Goal: Navigation & Orientation: Find specific page/section

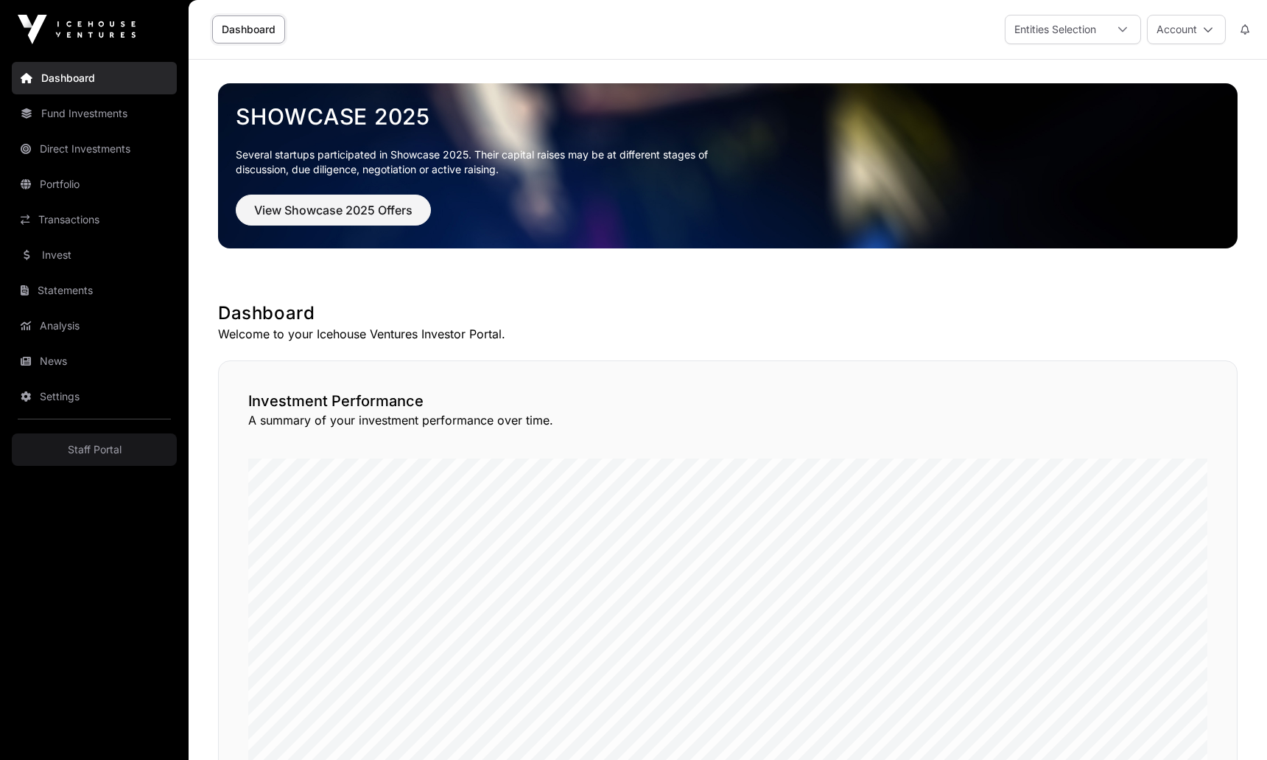
click at [351, 214] on span "View Showcase 2025 Offers" at bounding box center [333, 210] width 158 height 18
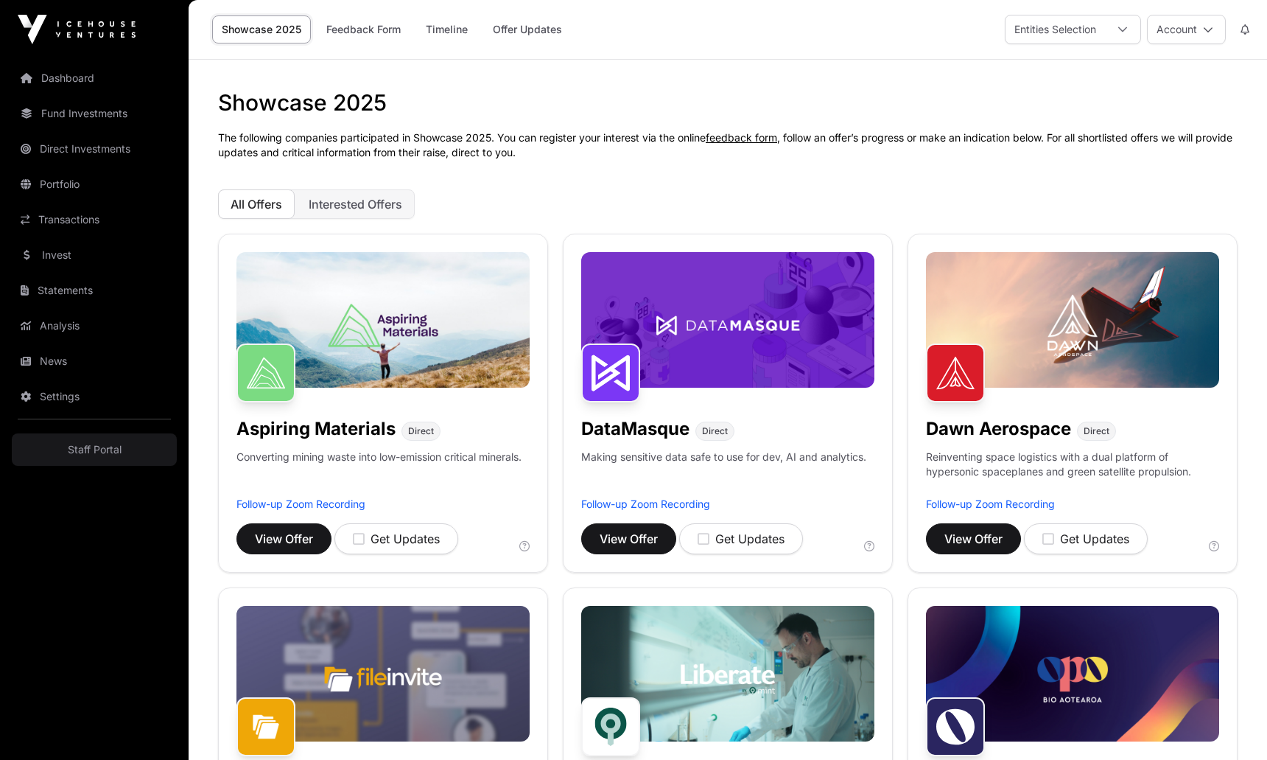
scroll to position [418, 0]
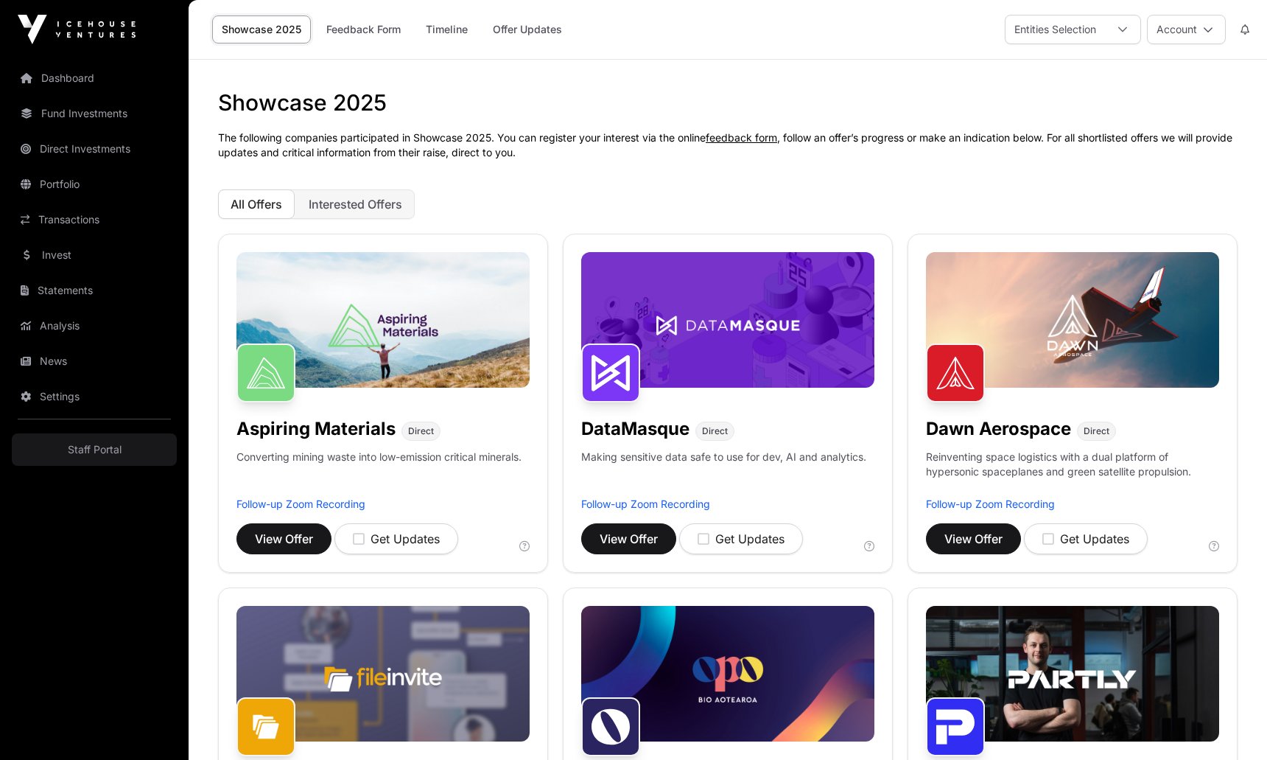
click at [104, 190] on link "Portfolio" at bounding box center [94, 184] width 165 height 32
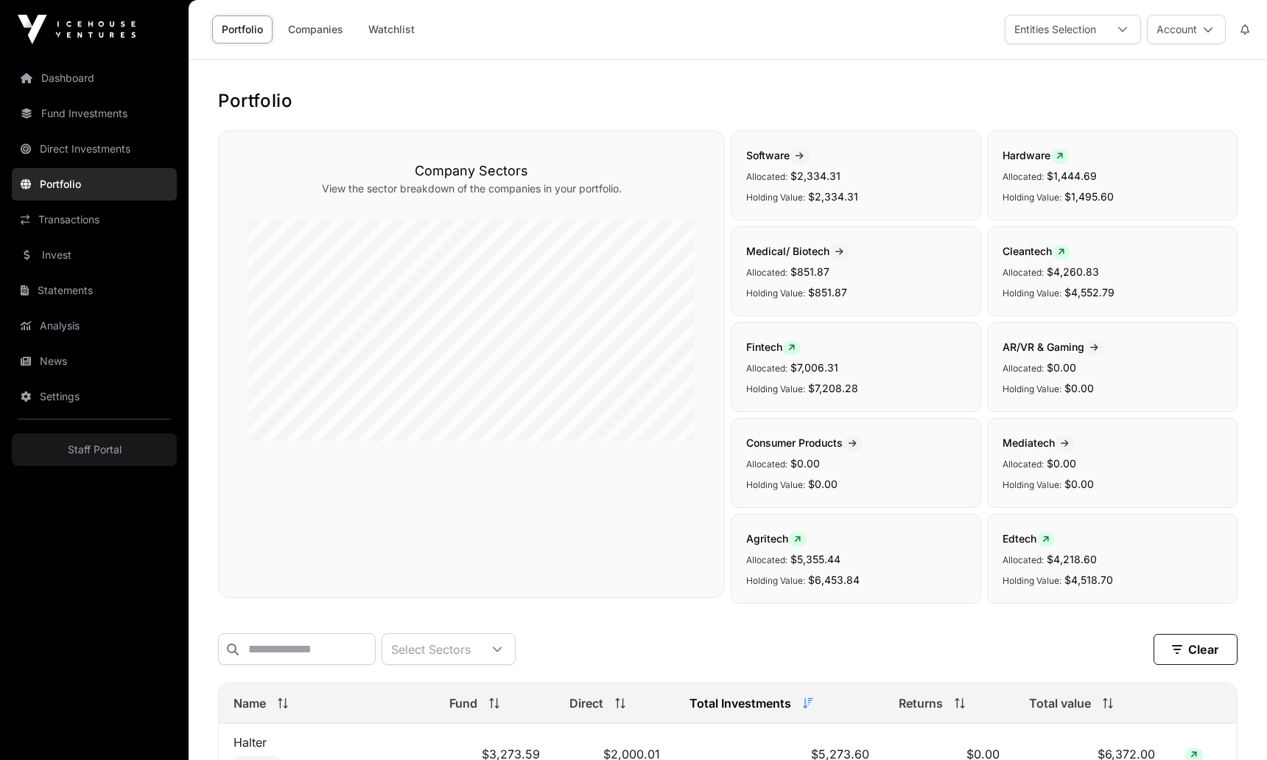
click at [80, 267] on link "Invest" at bounding box center [94, 255] width 165 height 32
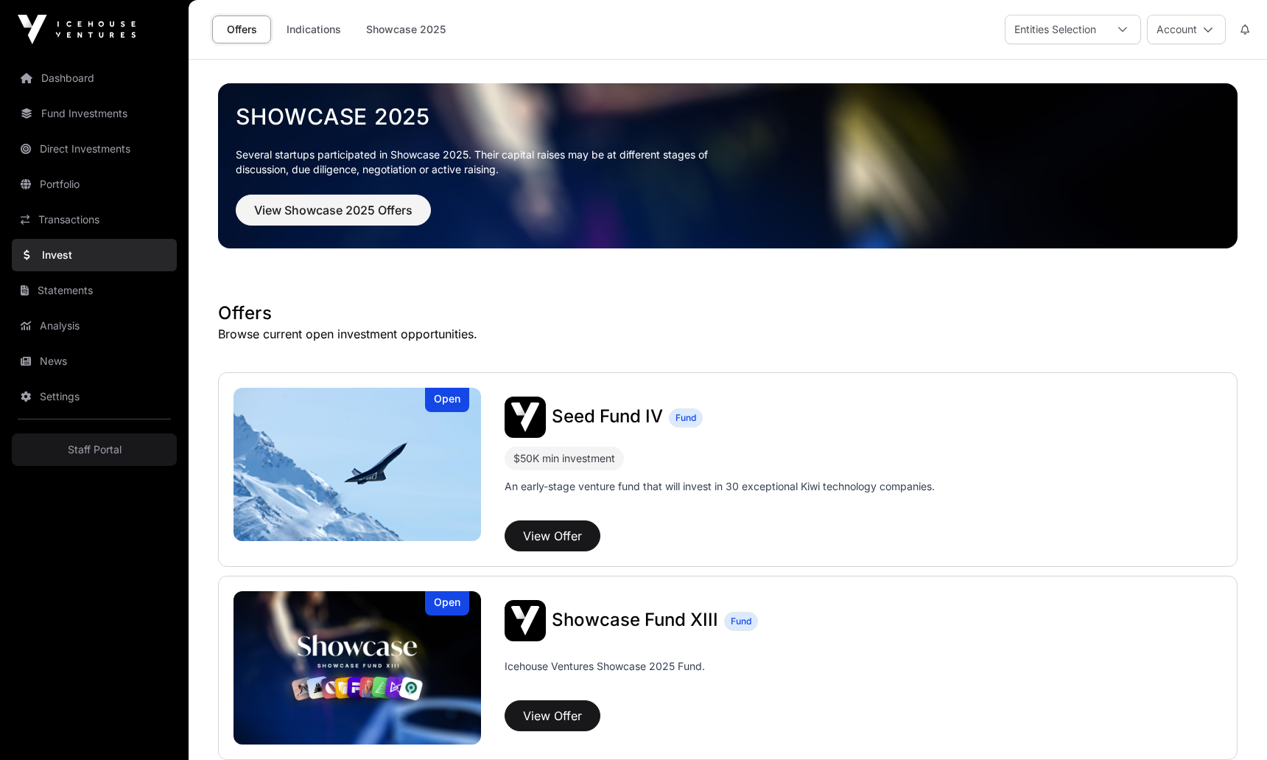
click at [57, 258] on link "Invest" at bounding box center [94, 255] width 165 height 32
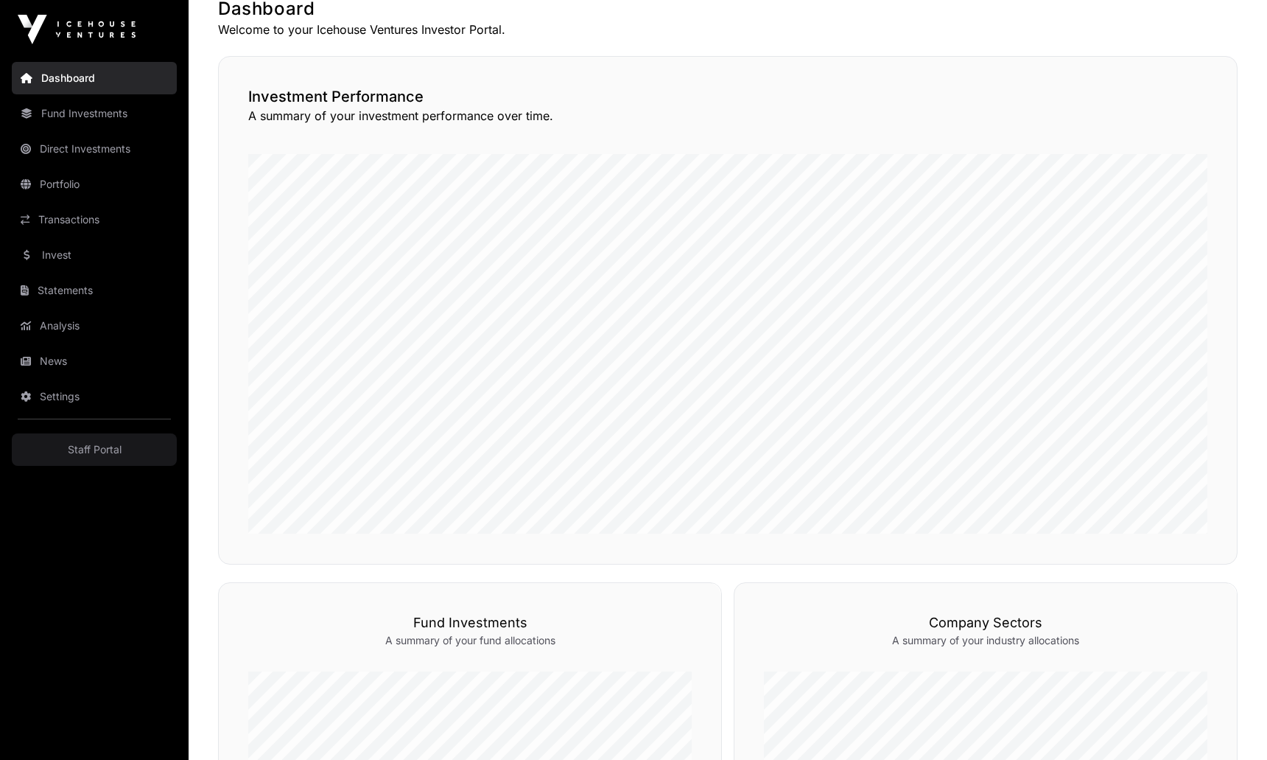
scroll to position [191, 0]
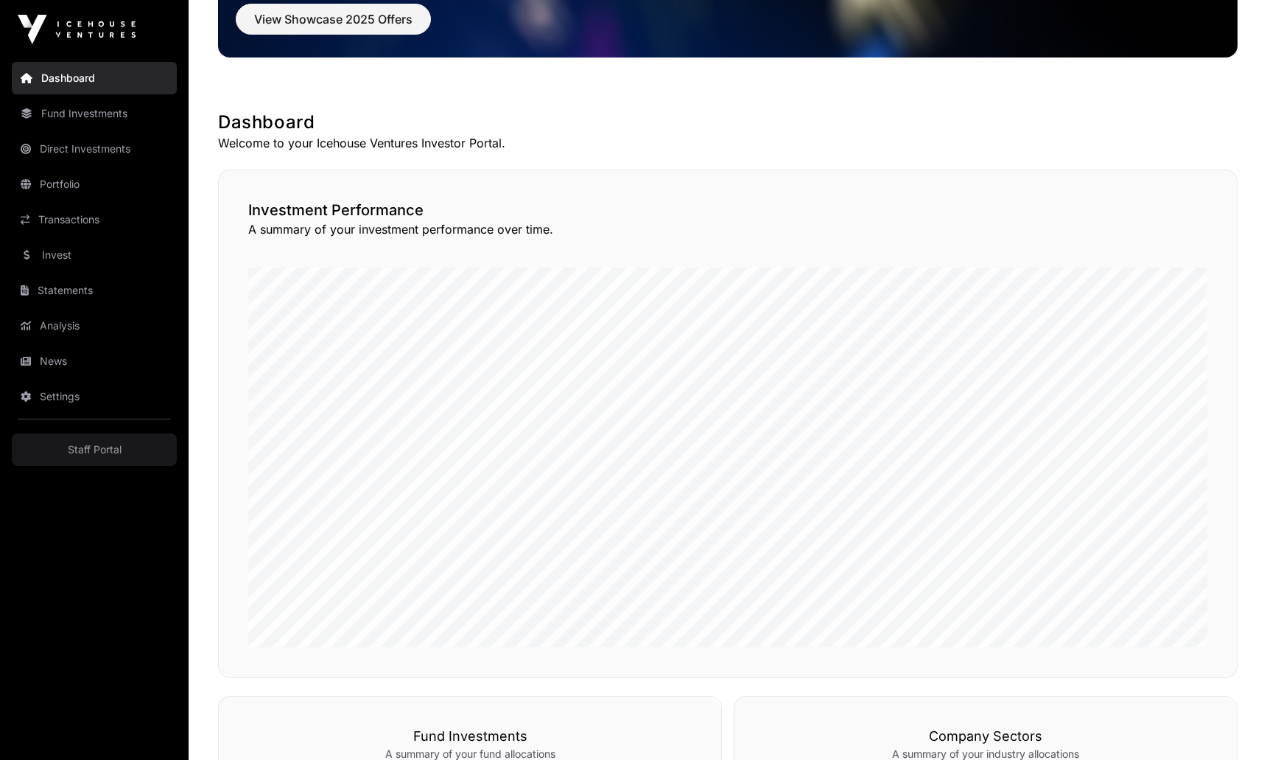
click at [94, 131] on nav "Dashboard Fund Investments Direct Investments Portfolio Transactions Invest Sta…" at bounding box center [94, 403] width 189 height 689
click at [88, 127] on link "Fund Investments" at bounding box center [94, 113] width 165 height 32
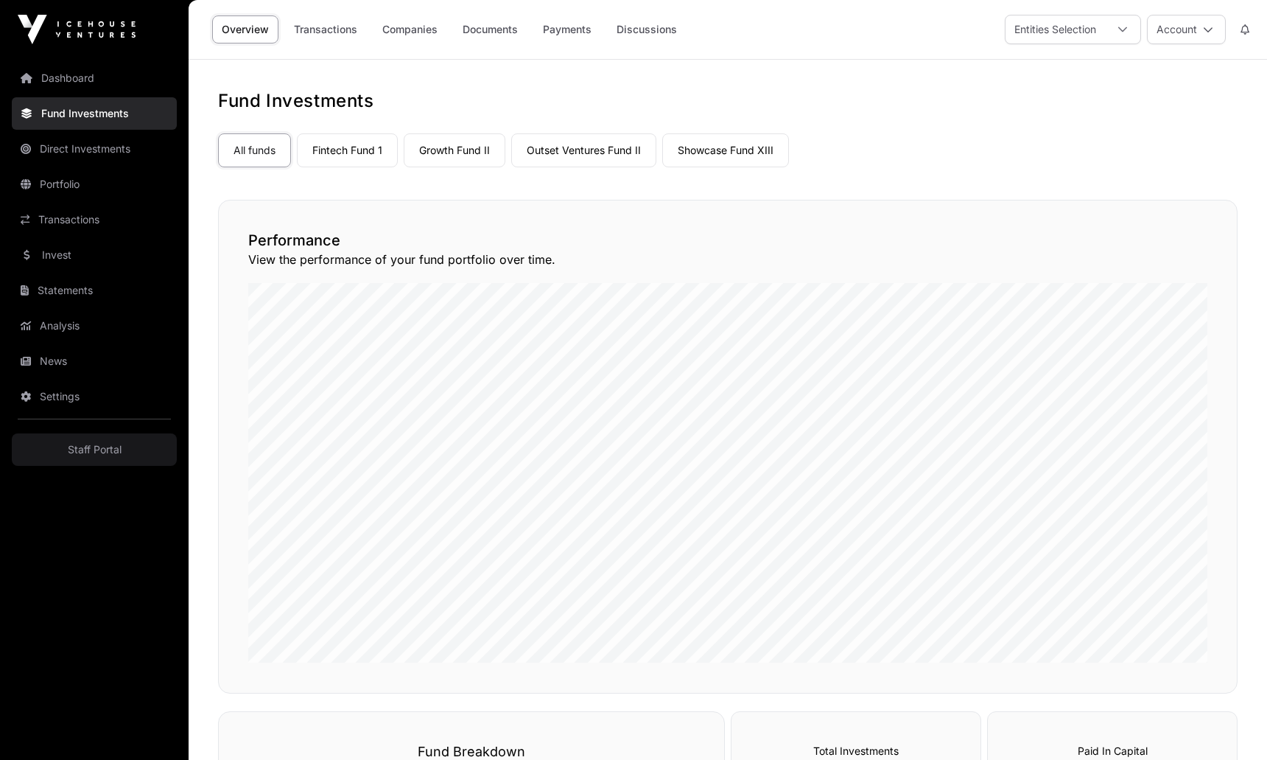
click at [103, 82] on link "Dashboard" at bounding box center [94, 78] width 165 height 32
